Goal: Information Seeking & Learning: Check status

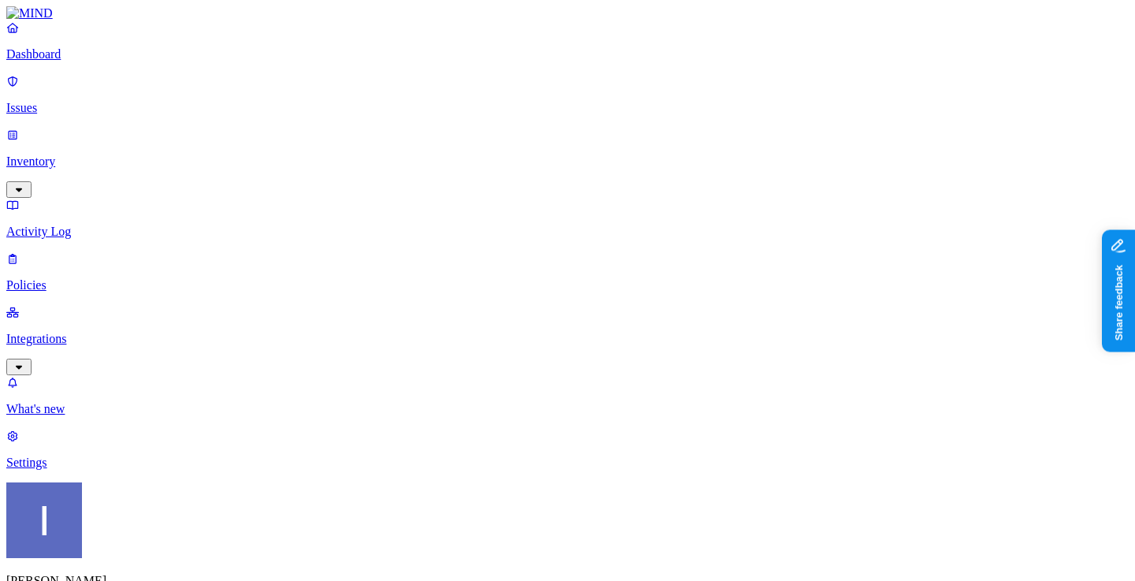
click at [83, 278] on p "Policies" at bounding box center [567, 285] width 1123 height 14
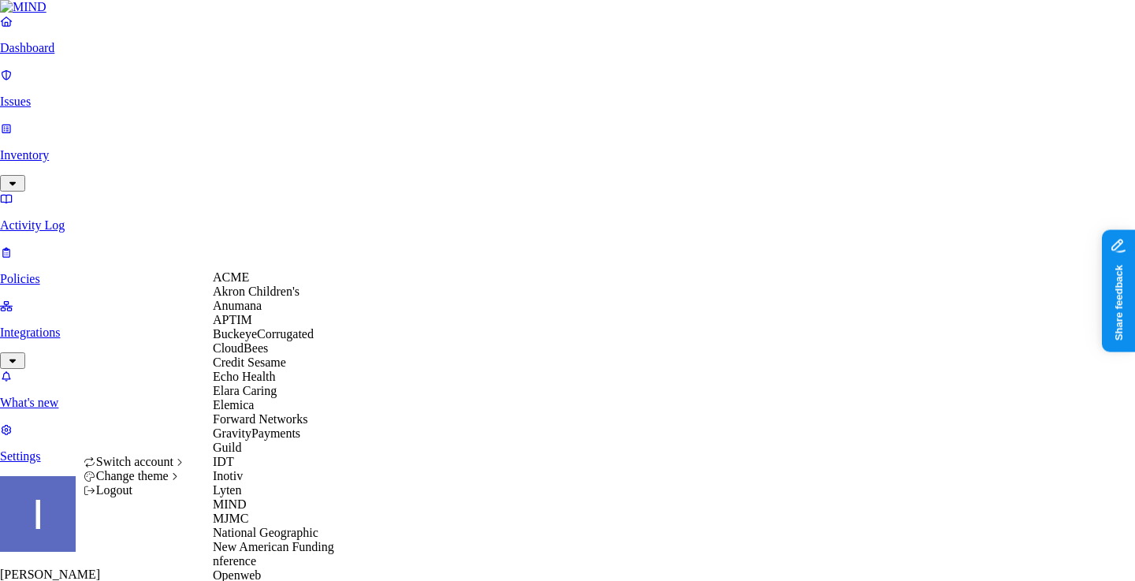
click at [237, 284] on span "ACME" at bounding box center [231, 276] width 36 height 13
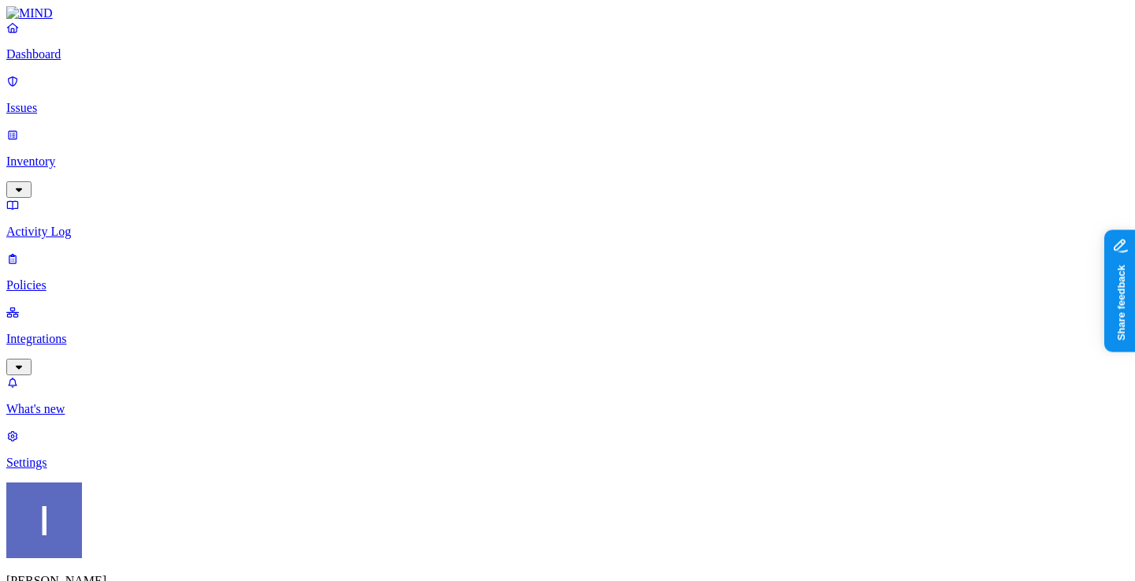
scroll to position [25, 440]
